Goal: Find specific page/section: Find specific page/section

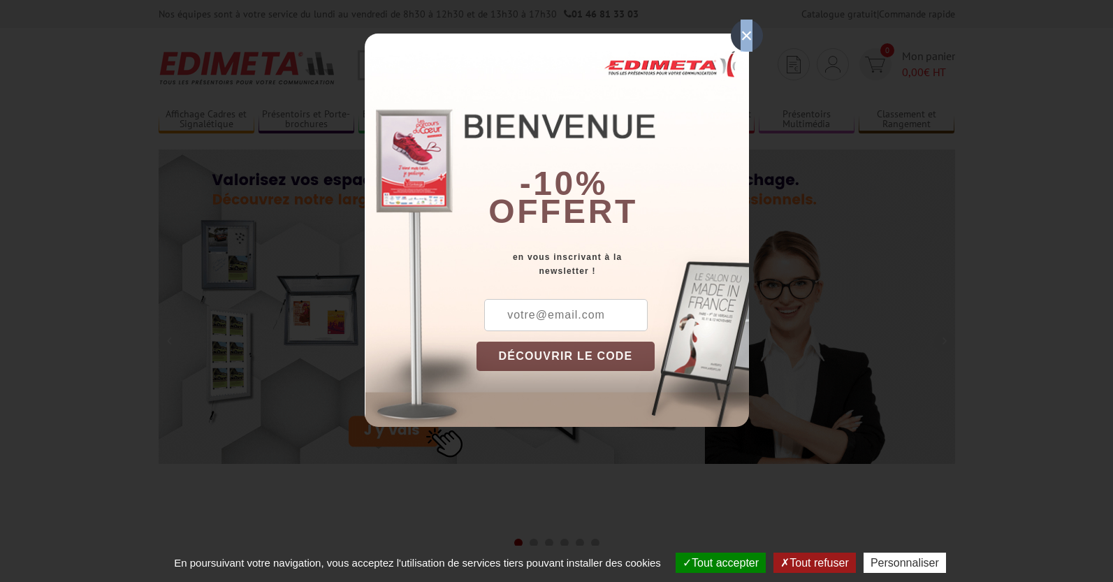
drag, startPoint x: 747, startPoint y: 29, endPoint x: 728, endPoint y: 43, distance: 23.9
click at [747, 29] on div "×" at bounding box center [747, 36] width 32 height 32
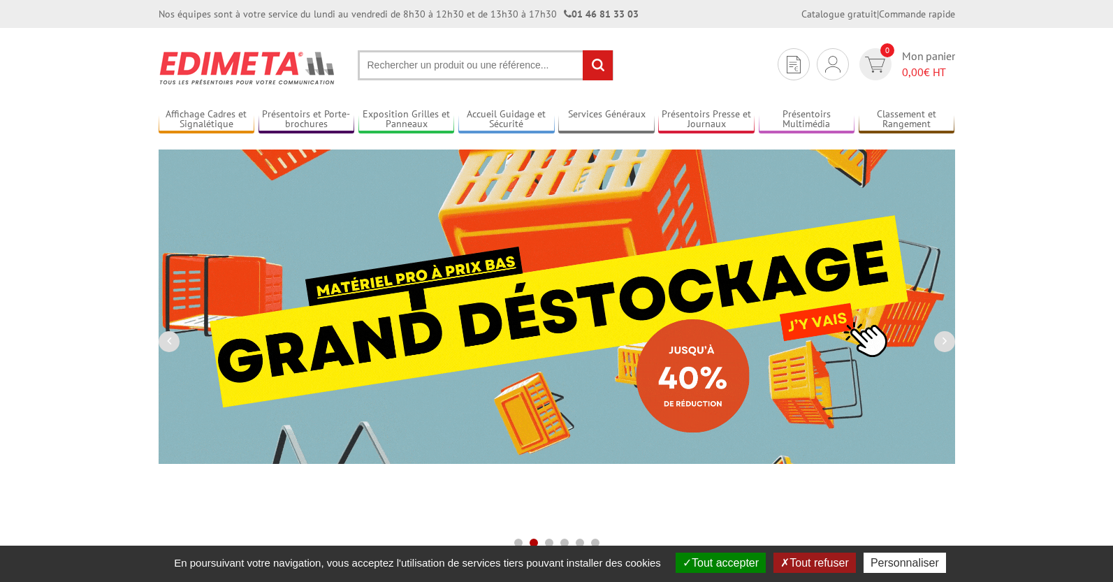
click at [437, 65] on input "text" at bounding box center [486, 65] width 256 height 30
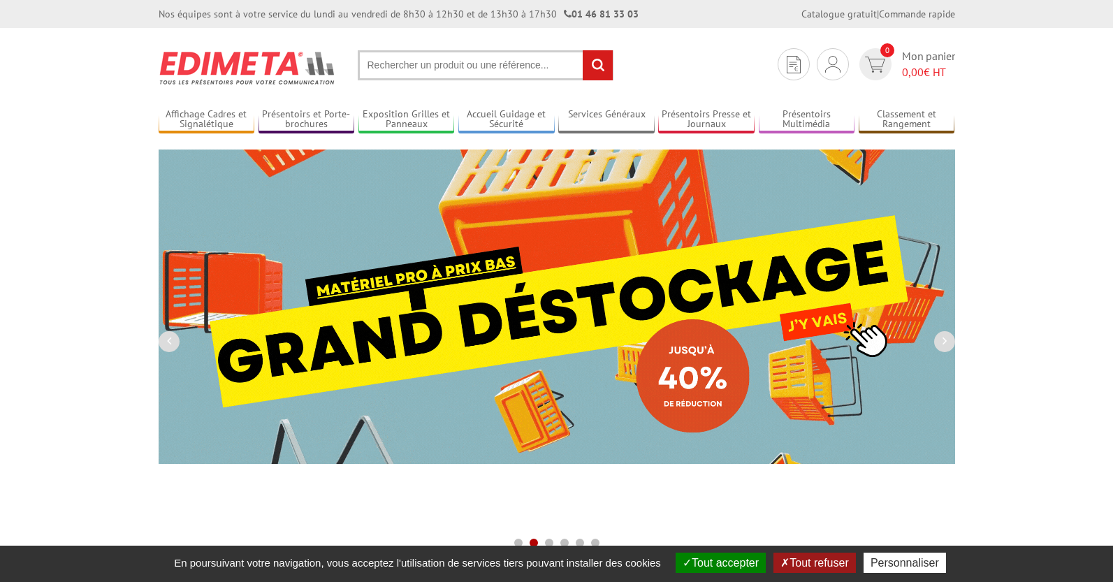
click at [524, 64] on input "text" at bounding box center [486, 65] width 256 height 30
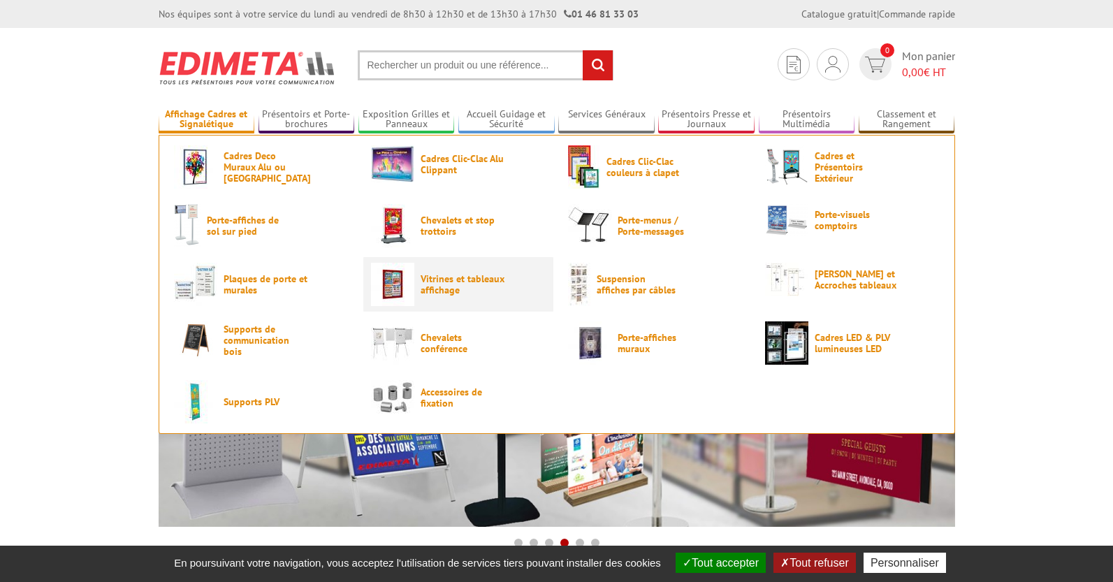
click at [390, 286] on img at bounding box center [392, 284] width 43 height 43
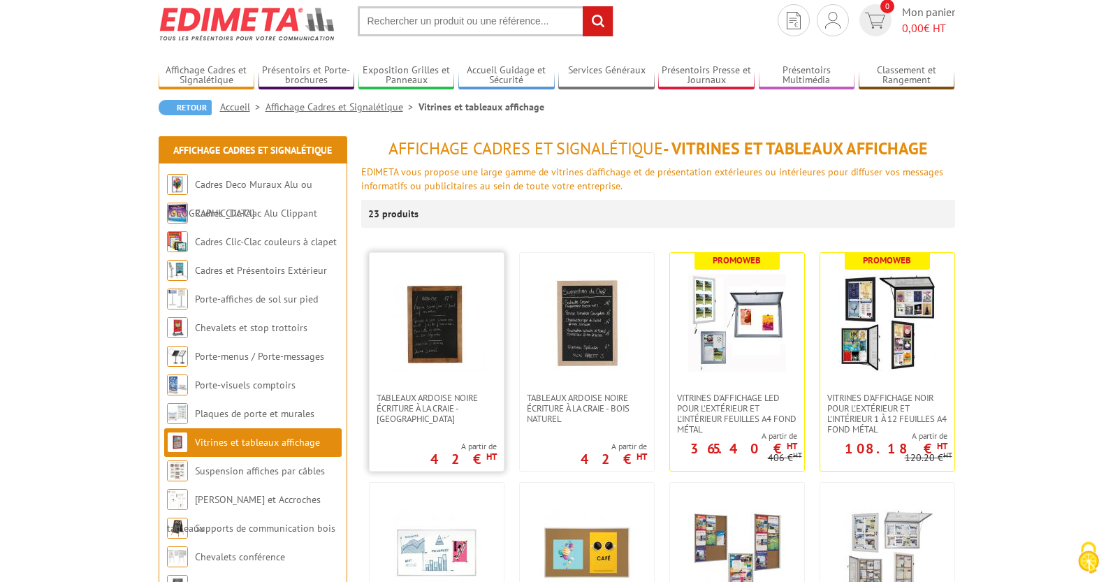
scroll to position [71, 0]
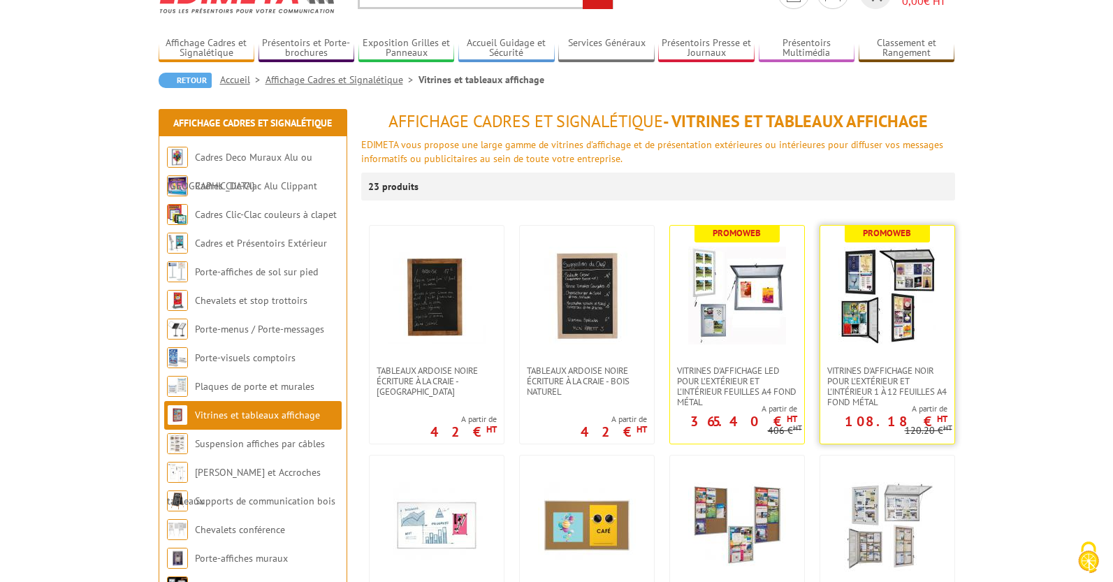
click at [878, 342] on img at bounding box center [887, 296] width 98 height 98
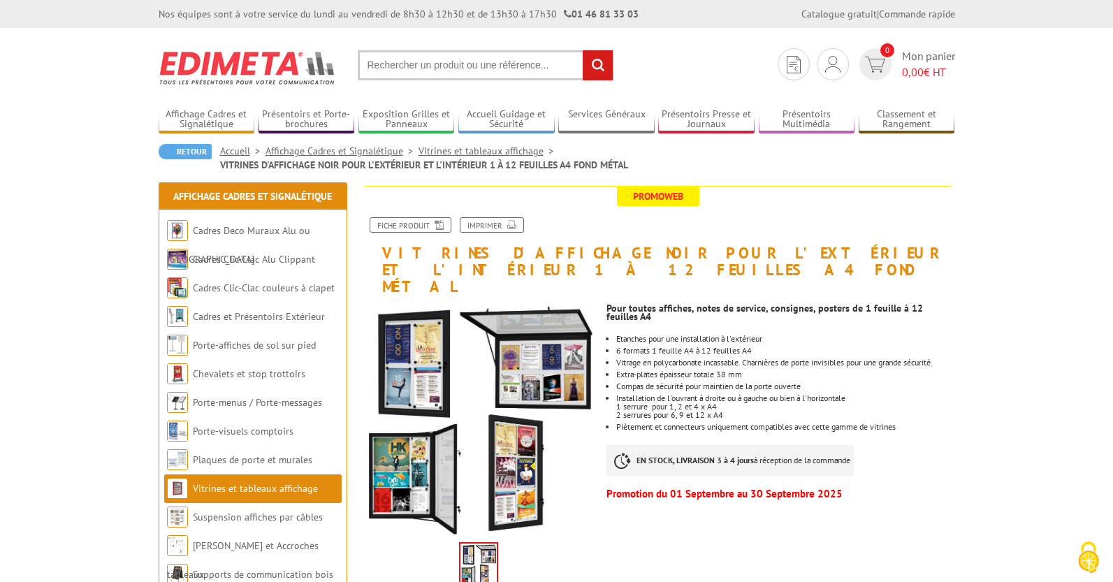
click at [372, 70] on input "text" at bounding box center [486, 65] width 256 height 30
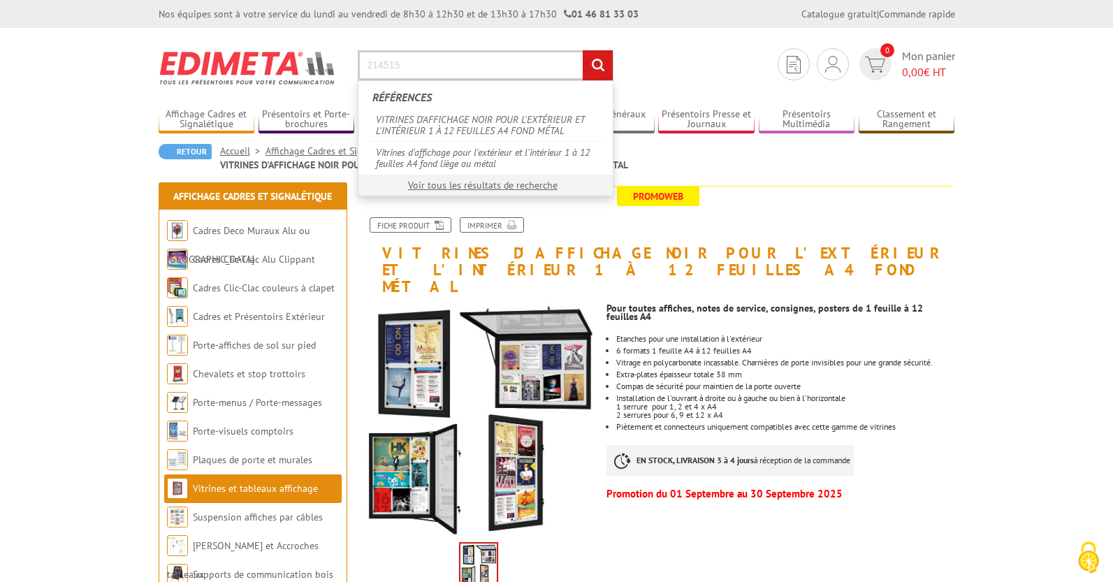
type input "214515"
click at [583, 50] on input "rechercher" at bounding box center [598, 65] width 30 height 30
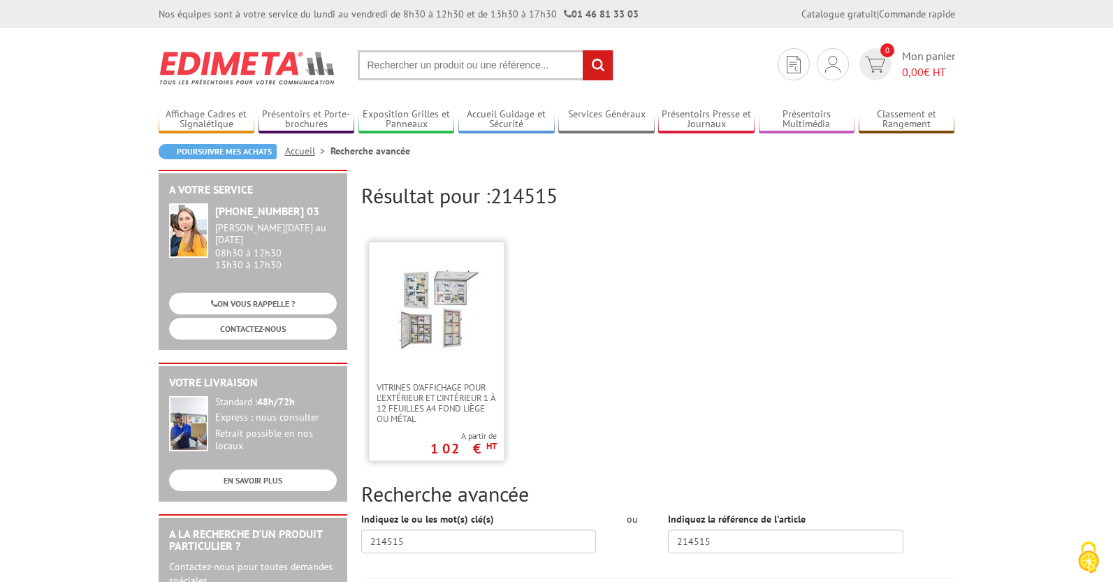
click at [453, 291] on img at bounding box center [436, 308] width 91 height 91
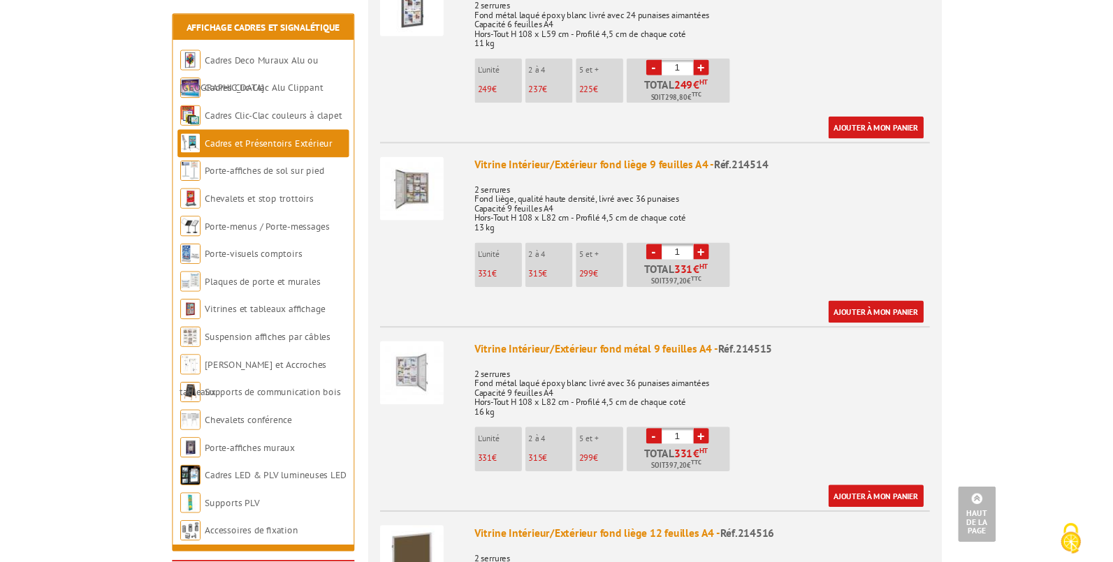
scroll to position [1995, 0]
